Goal: Task Accomplishment & Management: Use online tool/utility

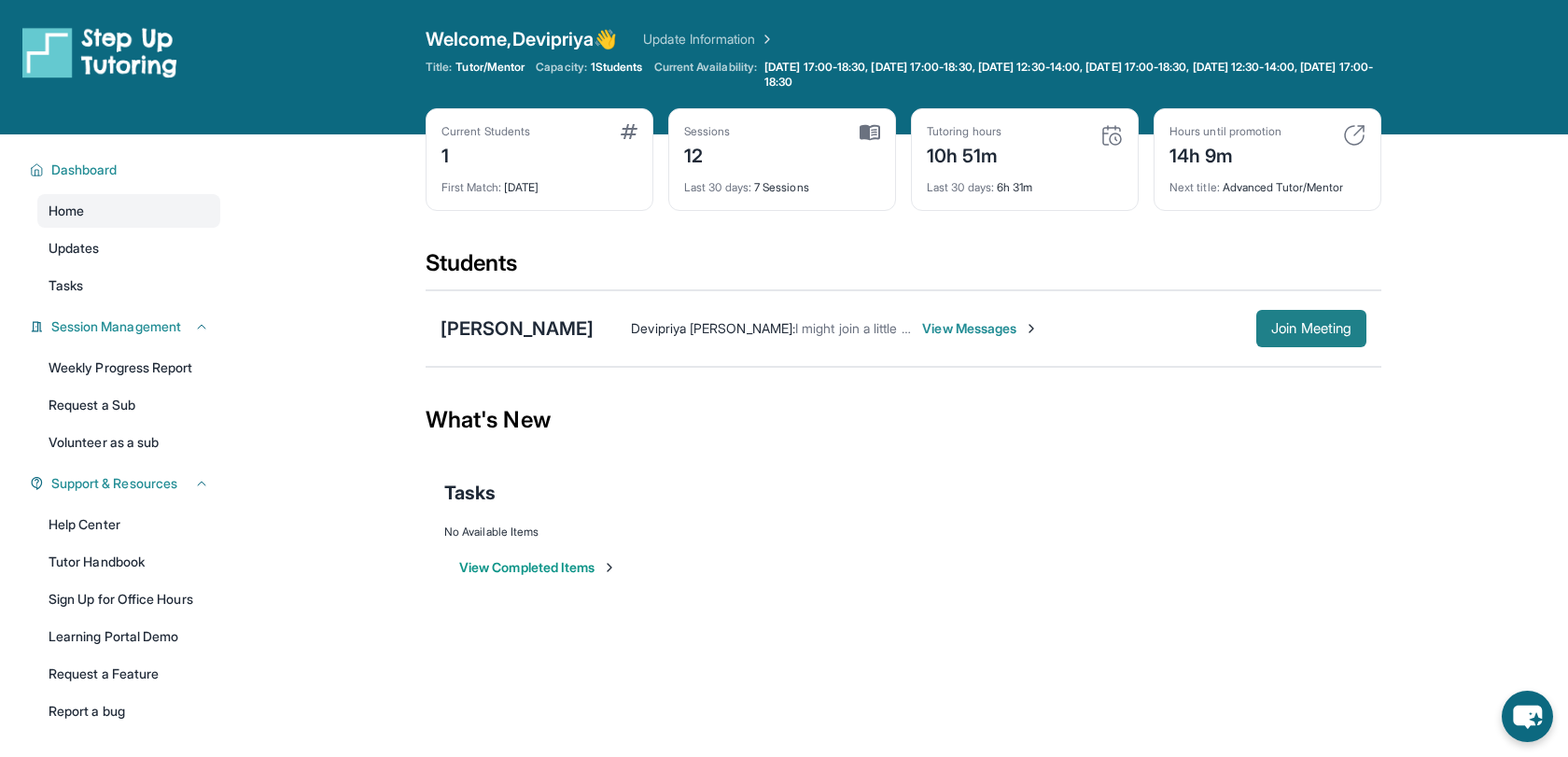
click at [1290, 330] on span "Join Meeting" at bounding box center [1311, 328] width 80 height 11
click at [1301, 329] on span "Join Meeting" at bounding box center [1311, 328] width 80 height 11
click at [1314, 329] on span "Join Meeting" at bounding box center [1311, 328] width 80 height 11
click at [539, 331] on div "[PERSON_NAME]" at bounding box center [517, 328] width 153 height 26
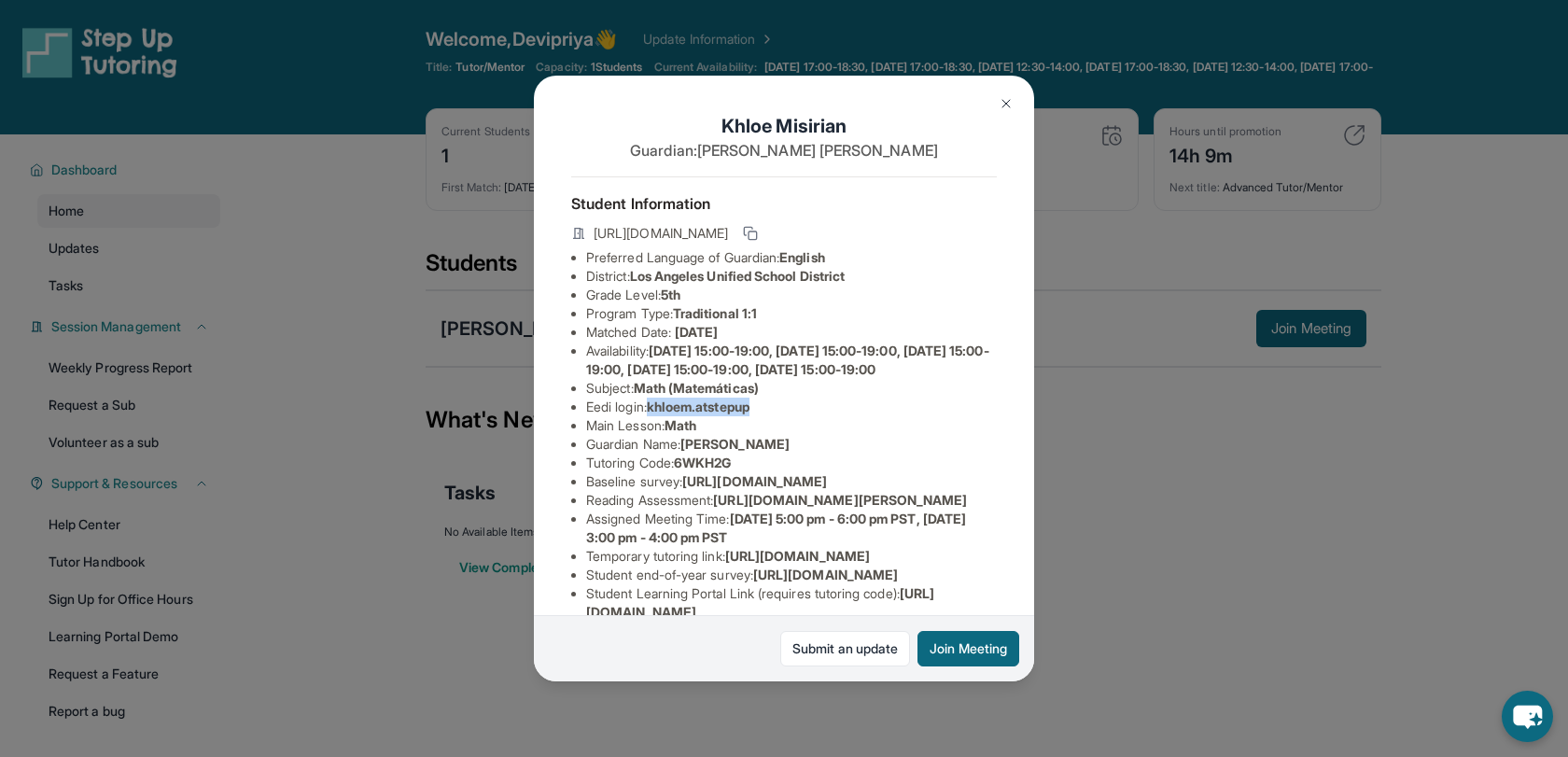
drag, startPoint x: 656, startPoint y: 427, endPoint x: 763, endPoint y: 423, distance: 107.4
click at [763, 416] on li "Eedi login : khloem.atstepup" at bounding box center [791, 407] width 411 height 19
copy span "khloem.atstepup"
click at [920, 435] on li "Main Lesson : Math" at bounding box center [791, 425] width 411 height 19
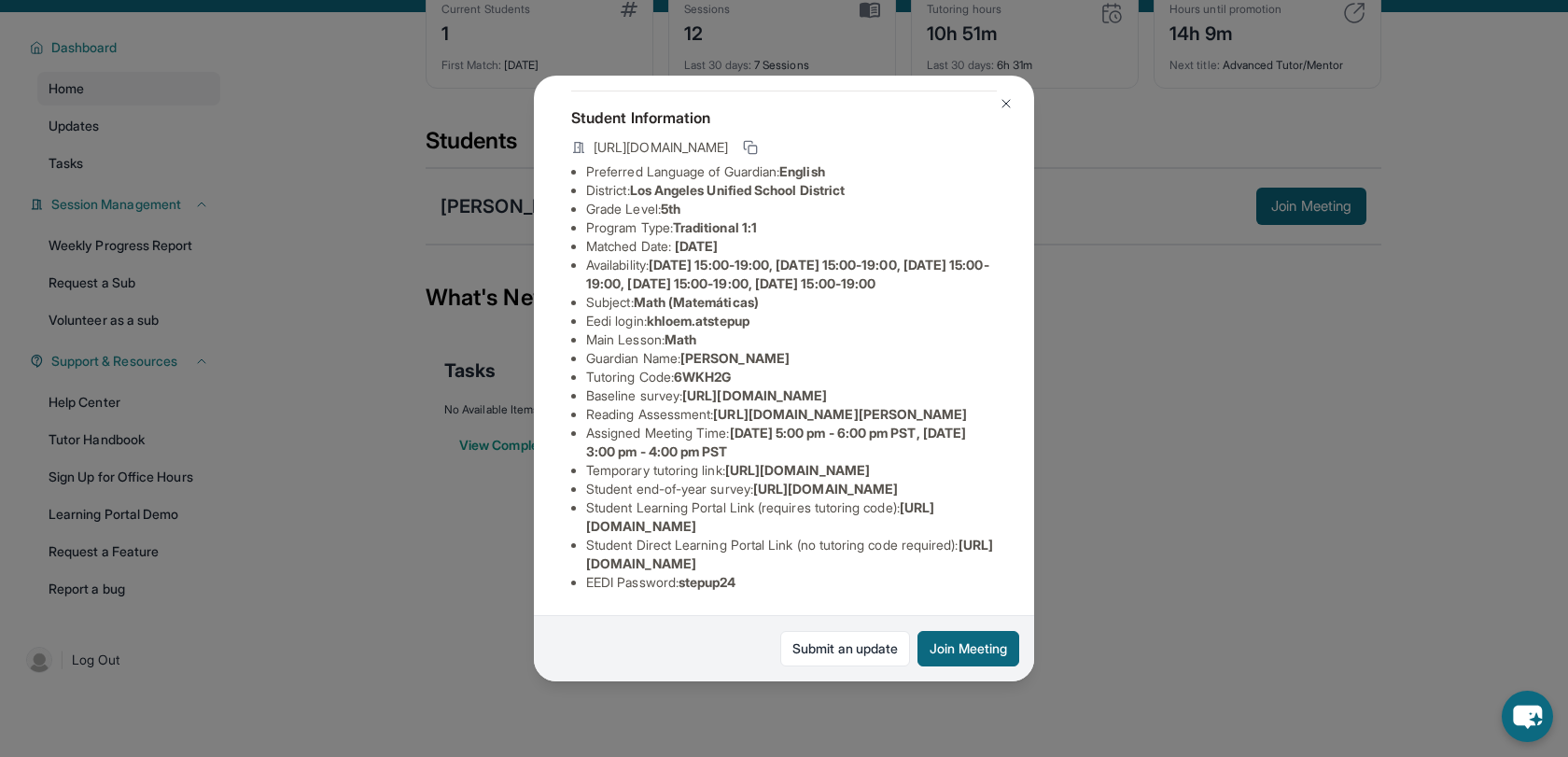
scroll to position [134, 0]
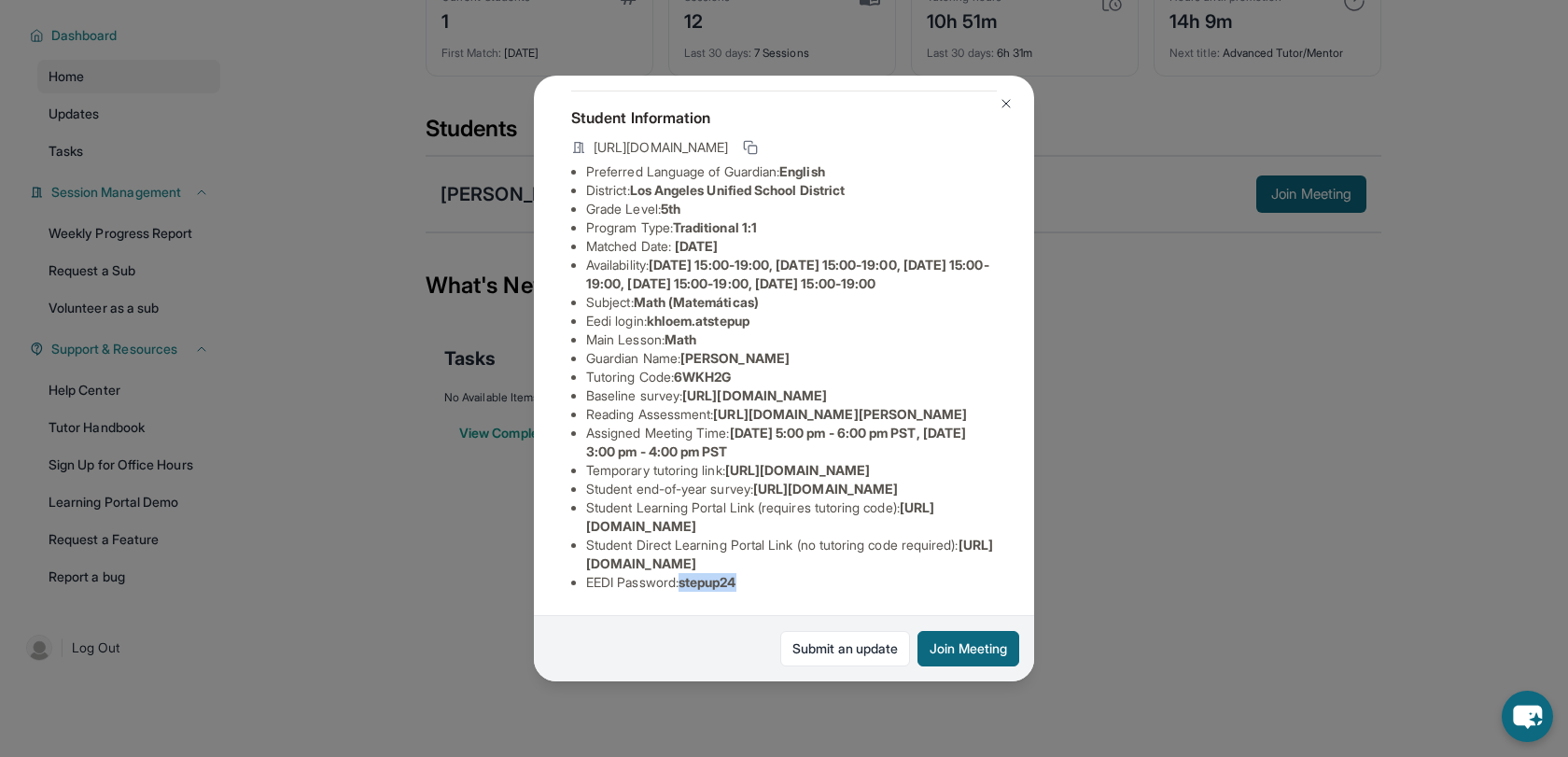
drag, startPoint x: 689, startPoint y: 584, endPoint x: 772, endPoint y: 577, distance: 83.4
click at [772, 578] on li "EEDI Password : stepup24" at bounding box center [791, 582] width 411 height 19
copy span "stepup24"
